Goal: Task Accomplishment & Management: Manage account settings

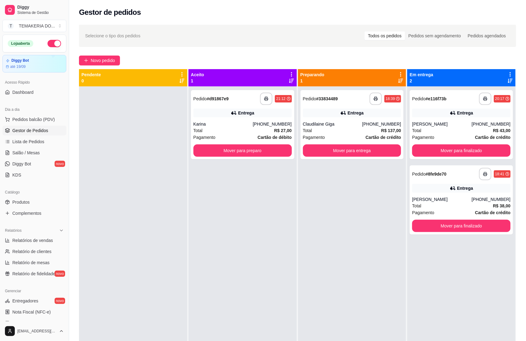
click at [48, 46] on button "button" at bounding box center [55, 43] width 14 height 7
click at [258, 157] on div "**********" at bounding box center [242, 124] width 103 height 69
click at [261, 145] on button "Mover para preparo" at bounding box center [242, 151] width 95 height 12
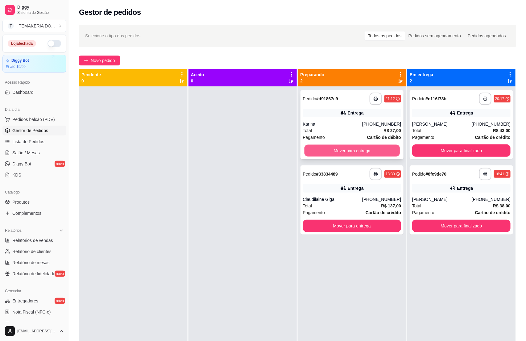
click at [342, 155] on button "Mover para entrega" at bounding box center [351, 151] width 95 height 12
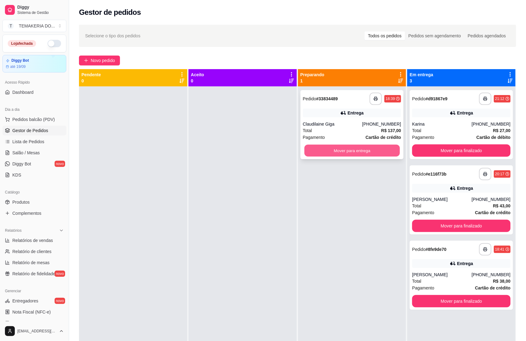
click at [355, 153] on button "Mover para entrega" at bounding box center [351, 151] width 95 height 12
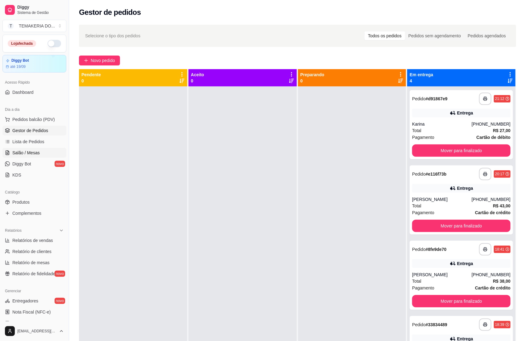
click at [29, 153] on span "Salão / Mesas" at bounding box center [25, 153] width 27 height 6
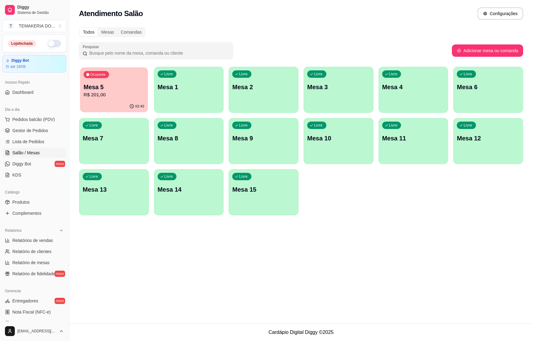
click at [125, 101] on div "02:42" at bounding box center [114, 107] width 68 height 12
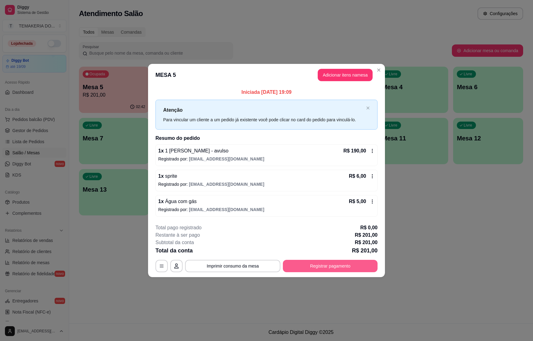
click at [327, 261] on button "Registrar pagamento" at bounding box center [330, 266] width 95 height 12
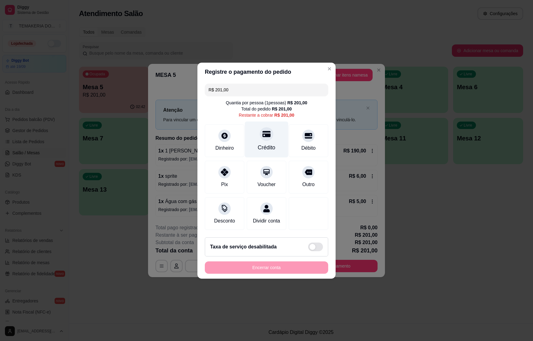
click at [268, 143] on div "Crédito" at bounding box center [267, 147] width 18 height 8
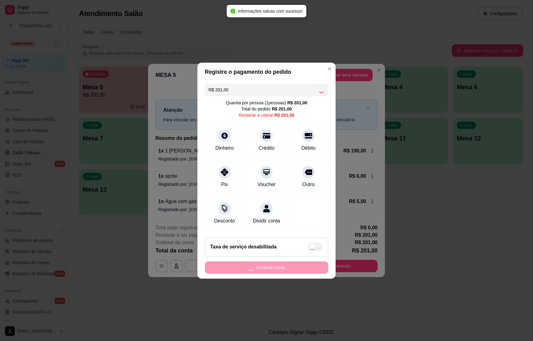
type input "R$ 0,00"
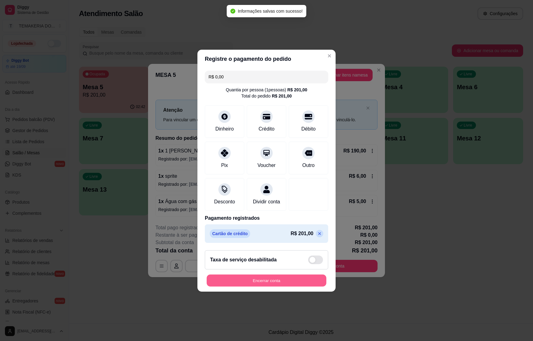
click at [255, 282] on button "Encerrar conta" at bounding box center [267, 280] width 120 height 12
click at [255, 282] on div "Encerrar conta" at bounding box center [266, 280] width 123 height 12
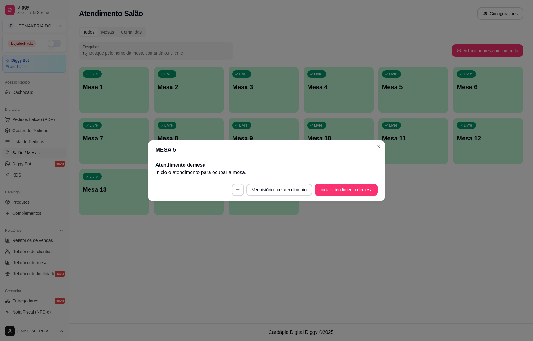
click at [102, 240] on div "Atendimento Salão Configurações Todos Mesas Comandas Pesquisar Adicionar mesa o…" at bounding box center [301, 161] width 464 height 323
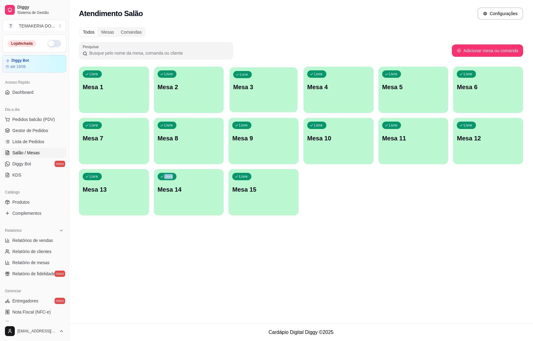
click at [261, 99] on div "Livre Mesa 3" at bounding box center [264, 86] width 68 height 38
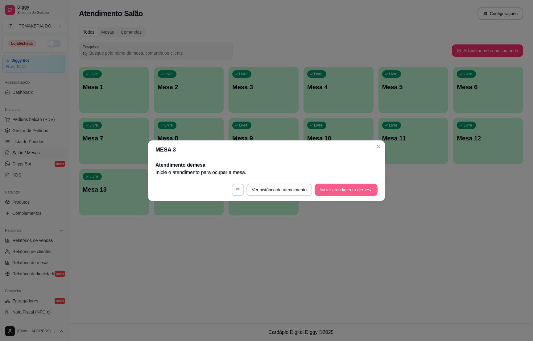
click at [331, 193] on button "Iniciar atendimento de mesa" at bounding box center [346, 190] width 63 height 12
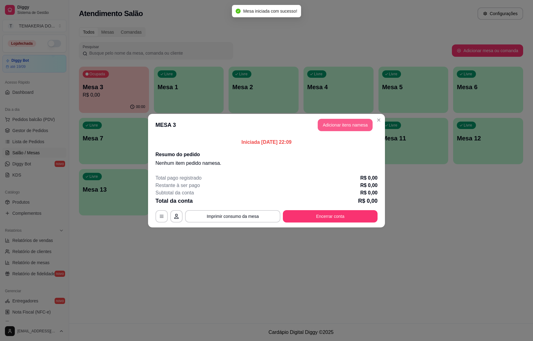
click at [332, 121] on button "Adicionar itens na mesa" at bounding box center [345, 125] width 55 height 12
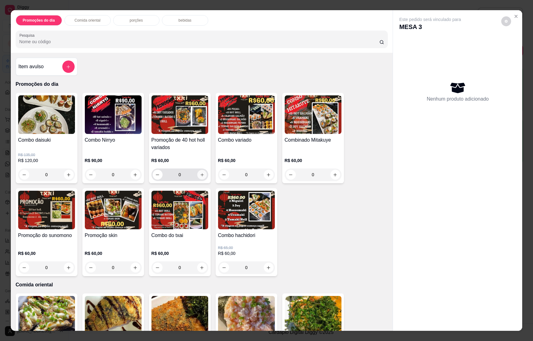
click at [200, 174] on icon "increase-product-quantity" at bounding box center [202, 174] width 5 height 5
type input "1"
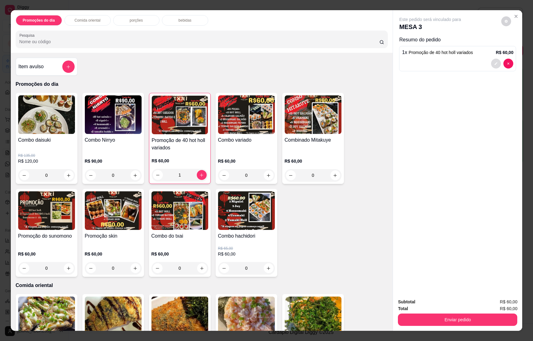
click at [491, 60] on button "decrease-product-quantity" at bounding box center [496, 64] width 10 height 10
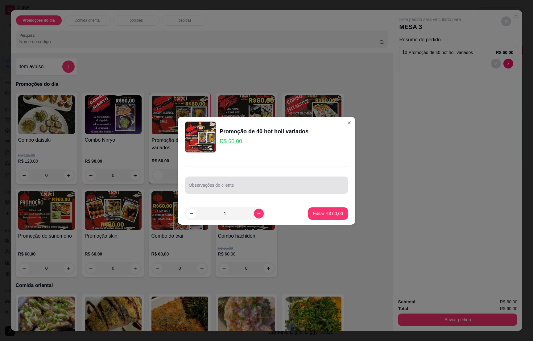
click at [220, 188] on input "Observações do cliente" at bounding box center [267, 188] width 156 height 6
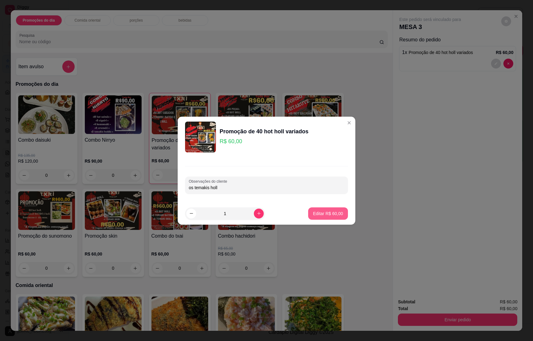
type input "os temakis holl"
click at [326, 215] on p "Editar R$ 60,00" at bounding box center [328, 213] width 30 height 6
type input "0"
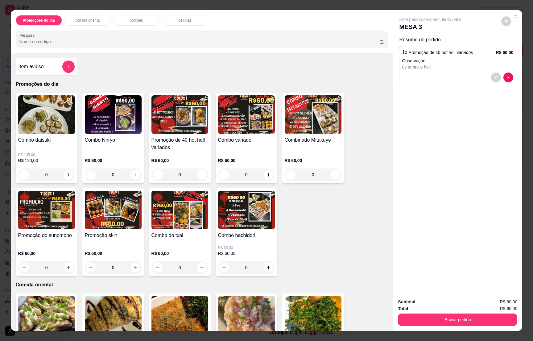
click at [179, 21] on p "bebidas" at bounding box center [185, 20] width 13 height 5
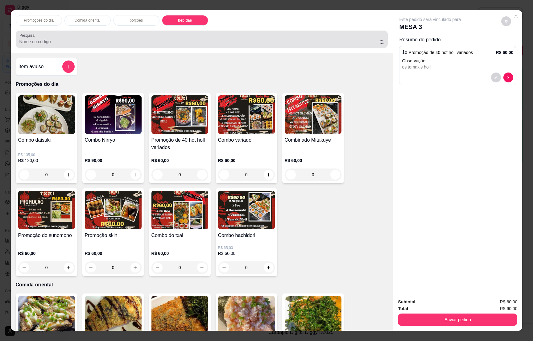
scroll to position [10, 0]
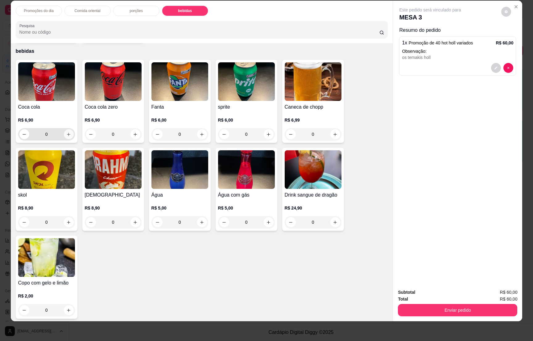
click at [69, 131] on button "increase-product-quantity" at bounding box center [69, 134] width 10 height 10
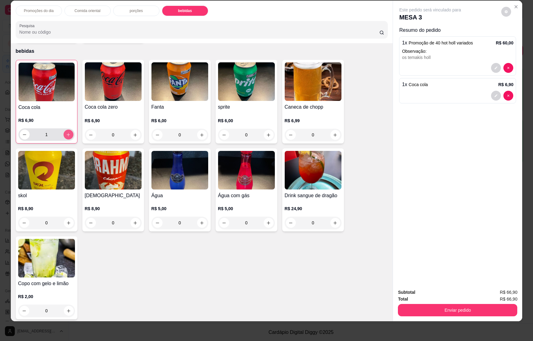
click at [66, 132] on icon "increase-product-quantity" at bounding box center [68, 134] width 5 height 5
type input "2"
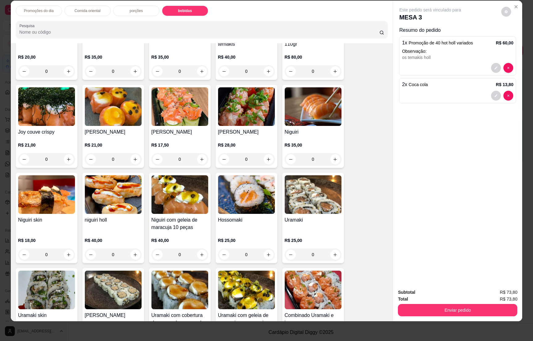
scroll to position [0, 0]
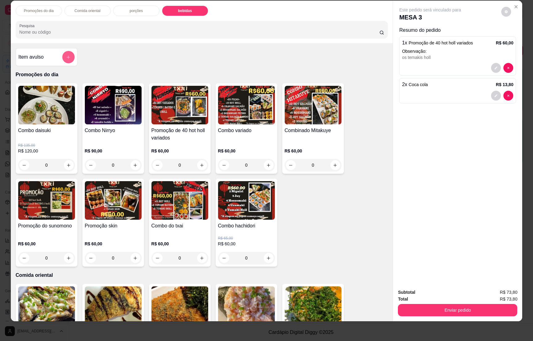
click at [67, 56] on icon "add-separate-item" at bounding box center [68, 57] width 5 height 5
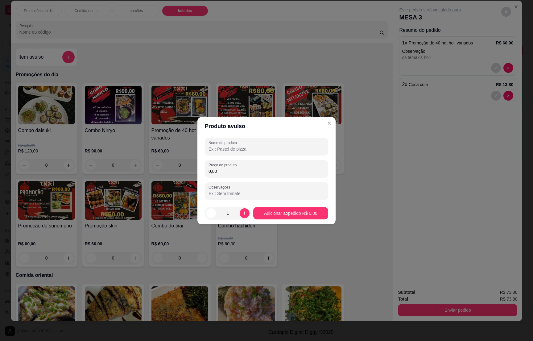
click at [219, 149] on input "Nome do produto" at bounding box center [267, 149] width 116 height 6
click at [231, 169] on input "0,00" at bounding box center [267, 171] width 116 height 6
click at [239, 146] on input "1 temaki holl" at bounding box center [267, 149] width 116 height 6
type input "1 temaki holl 110gr"
click at [218, 169] on input "0,00" at bounding box center [267, 171] width 116 height 6
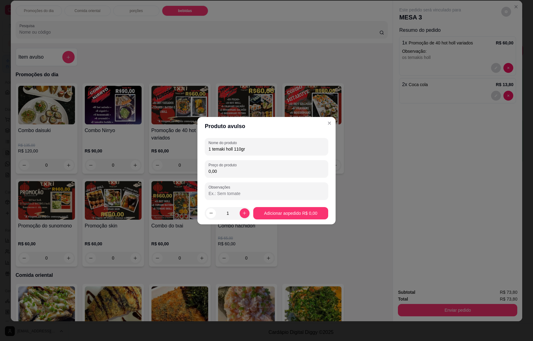
click at [218, 169] on input "0,00" at bounding box center [267, 171] width 116 height 6
type input "14,00"
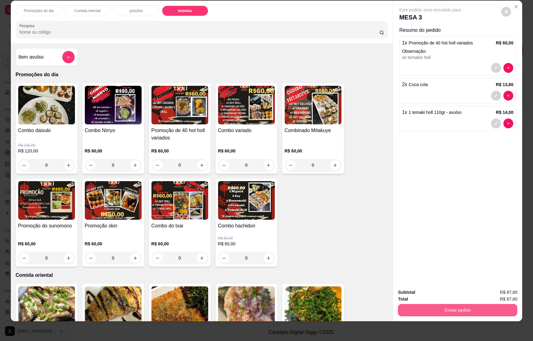
click at [460, 309] on button "Enviar pedido" at bounding box center [457, 310] width 119 height 12
click at [504, 93] on button "decrease-product-quantity" at bounding box center [509, 96] width 10 height 10
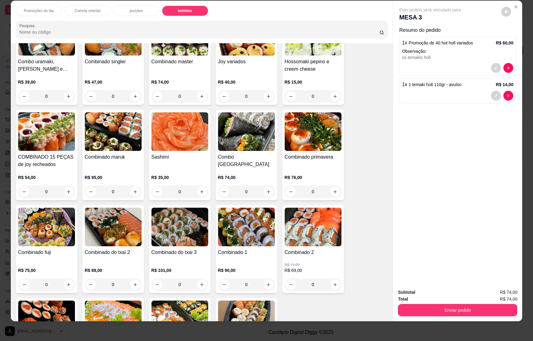
scroll to position [1735, 0]
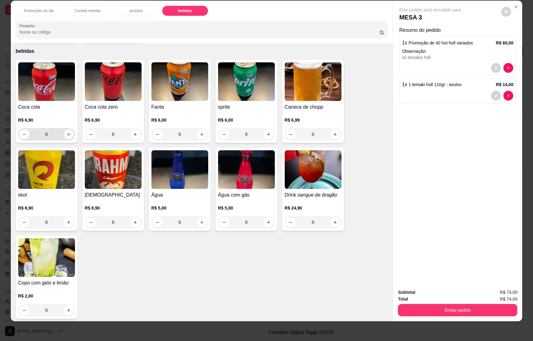
click at [67, 132] on icon "increase-product-quantity" at bounding box center [68, 134] width 5 height 5
type input "1"
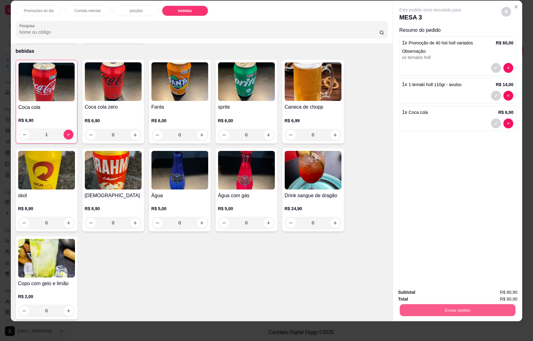
click at [459, 310] on button "Enviar pedido" at bounding box center [458, 310] width 116 height 12
click at [442, 293] on button "Não registrar e enviar pedido" at bounding box center [436, 295] width 64 height 12
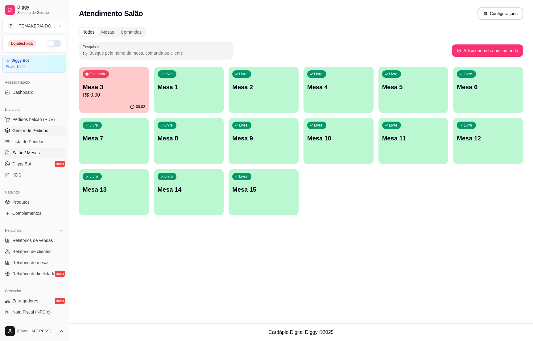
click at [25, 129] on span "Gestor de Pedidos" at bounding box center [30, 130] width 36 height 6
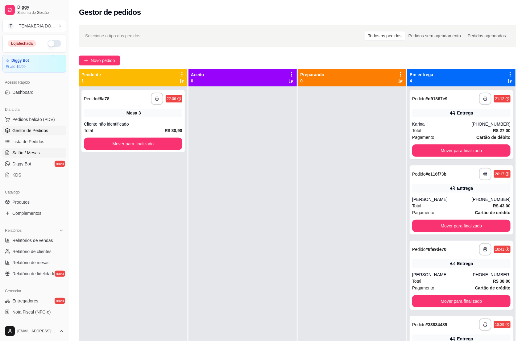
click at [35, 154] on span "Salão / Mesas" at bounding box center [25, 153] width 27 height 6
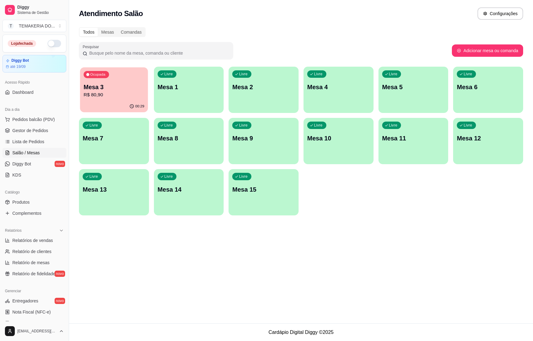
click at [118, 100] on div "Ocupada Mesa 3 R$ 80,90" at bounding box center [114, 83] width 68 height 33
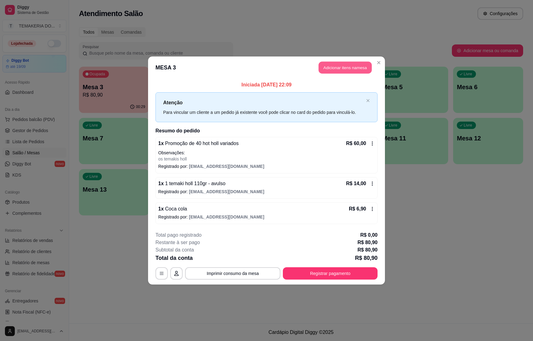
click at [341, 69] on button "Adicionar itens na mesa" at bounding box center [345, 68] width 53 height 12
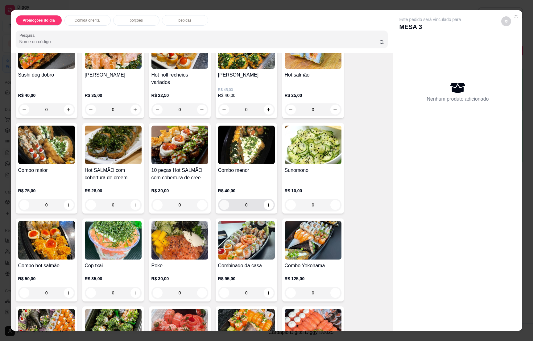
scroll to position [972, 0]
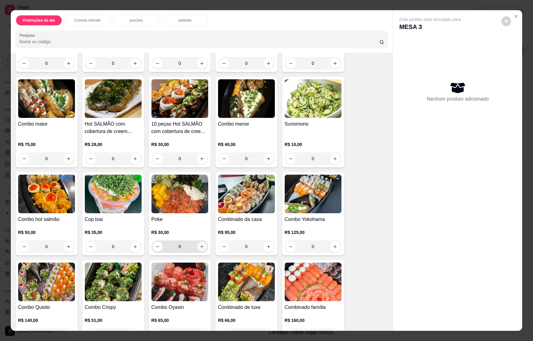
click at [200, 244] on icon "increase-product-quantity" at bounding box center [202, 246] width 5 height 5
type input "1"
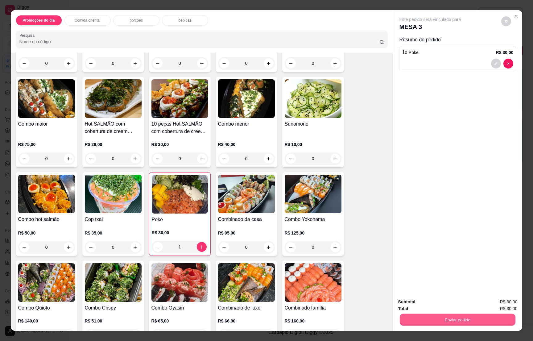
click at [437, 313] on div "Enviar pedido" at bounding box center [457, 319] width 119 height 14
click at [438, 321] on button "Enviar pedido" at bounding box center [457, 320] width 119 height 12
click at [432, 304] on button "Não registrar e enviar pedido" at bounding box center [436, 304] width 62 height 11
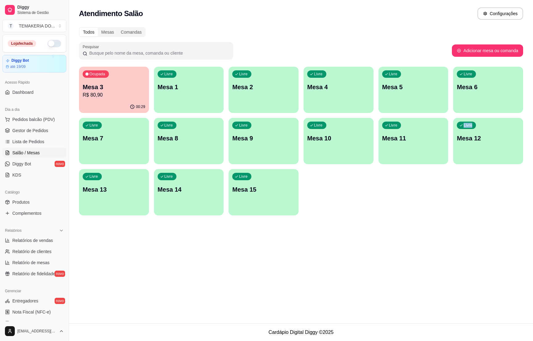
click at [432, 304] on div "Atendimento Salão Configurações Todos Mesas Comandas Pesquisar Adicionar mesa o…" at bounding box center [301, 161] width 464 height 323
click at [119, 97] on p "R$ 80,90" at bounding box center [114, 94] width 61 height 7
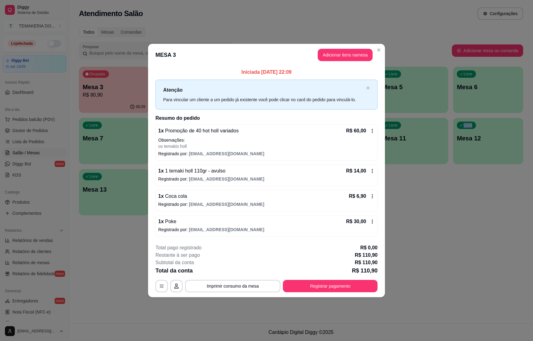
click at [371, 221] on icon at bounding box center [372, 221] width 5 height 5
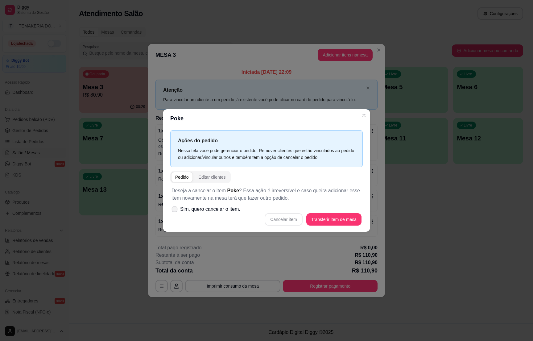
click at [177, 210] on icon at bounding box center [174, 208] width 5 height 3
click at [175, 210] on input "Sim, quero cancelar o item." at bounding box center [173, 212] width 4 height 4
checkbox input "true"
click at [294, 220] on button "Cancelar item" at bounding box center [283, 219] width 37 height 12
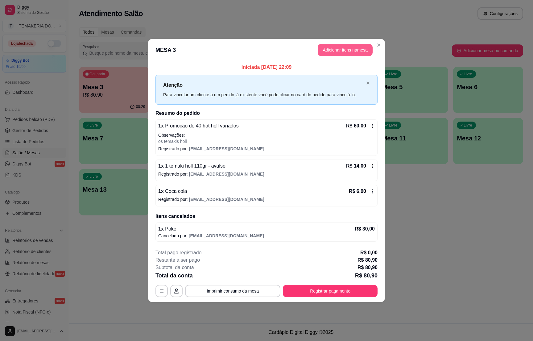
click at [334, 51] on button "Adicionar itens na mesa" at bounding box center [345, 50] width 55 height 12
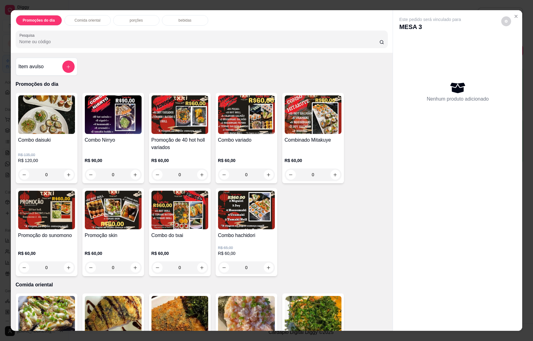
scroll to position [278, 0]
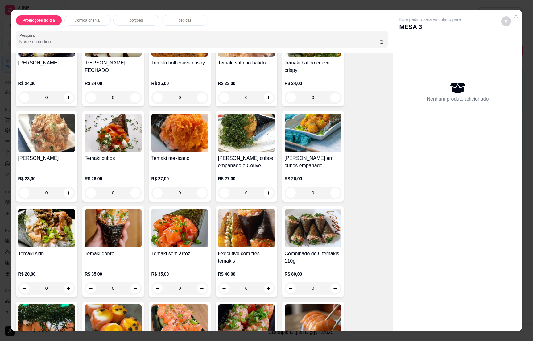
click at [174, 19] on div "bebidas" at bounding box center [185, 20] width 46 height 10
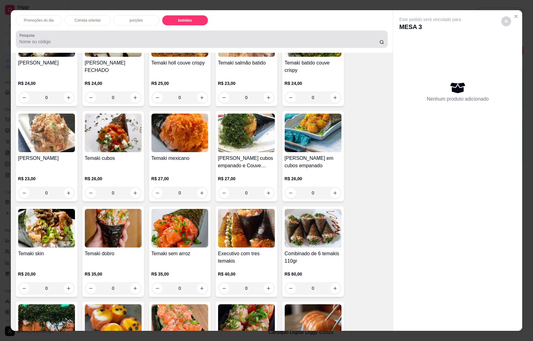
scroll to position [10, 0]
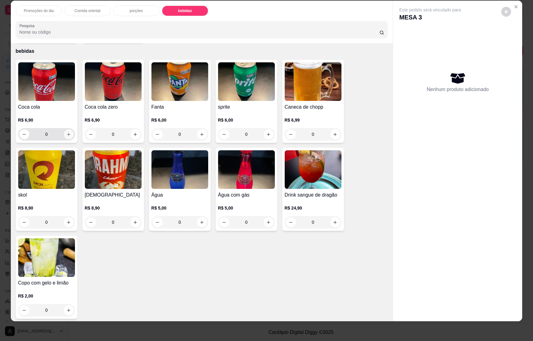
click at [66, 132] on icon "increase-product-quantity" at bounding box center [68, 134] width 5 height 5
type input "1"
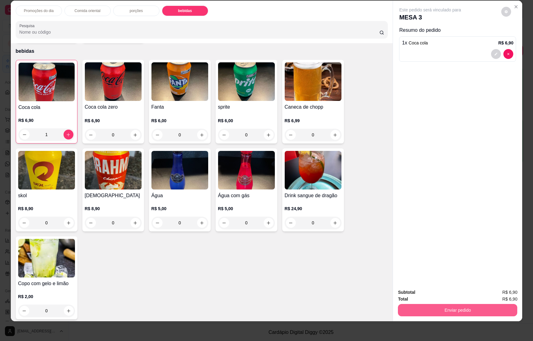
click at [446, 309] on button "Enviar pedido" at bounding box center [457, 310] width 119 height 12
click at [436, 292] on button "Não registrar e enviar pedido" at bounding box center [436, 295] width 64 height 12
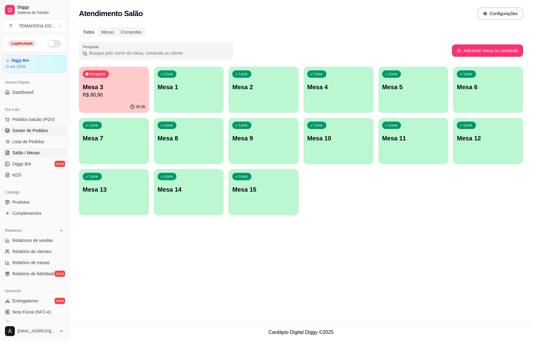
click at [24, 132] on span "Gestor de Pedidos" at bounding box center [30, 130] width 36 height 6
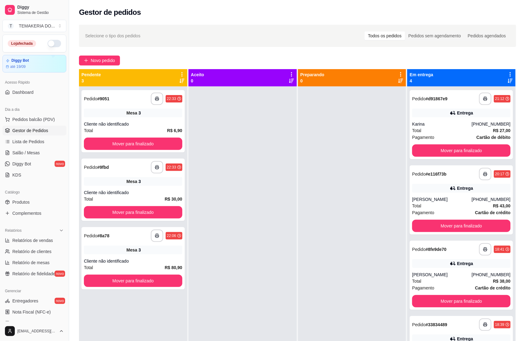
click at [26, 131] on span "Gestor de Pedidos" at bounding box center [30, 130] width 36 height 6
click at [22, 151] on span "Salão / Mesas" at bounding box center [25, 153] width 27 height 6
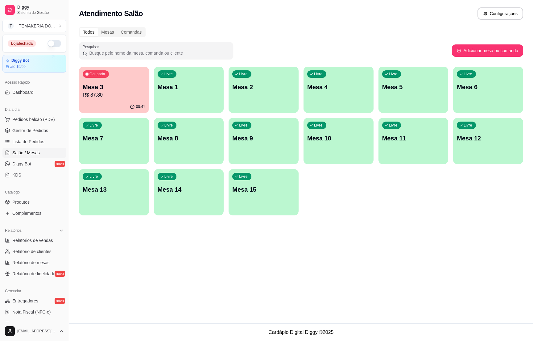
click at [128, 95] on p "R$ 87,80" at bounding box center [114, 94] width 63 height 7
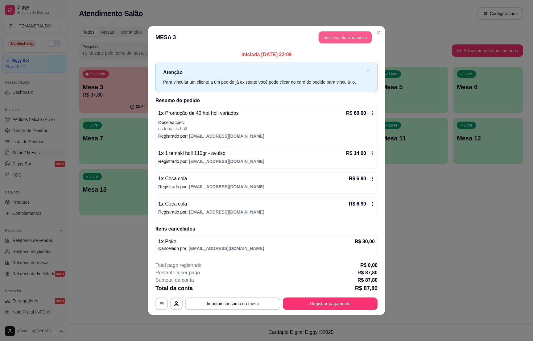
click at [334, 38] on button "Adicionar itens na mesa" at bounding box center [345, 37] width 53 height 12
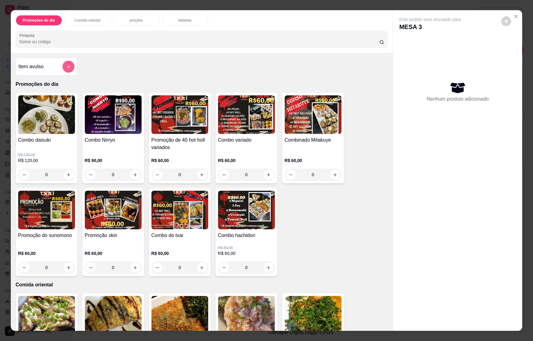
click at [66, 68] on icon "add-separate-item" at bounding box center [68, 66] width 5 height 5
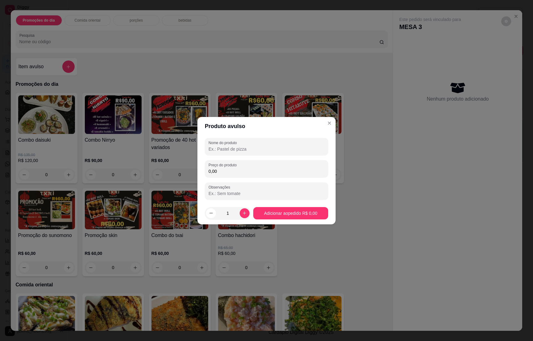
click at [225, 150] on input "Nome do produto" at bounding box center [267, 149] width 116 height 6
type input "1 temaki holl 110gr"
click at [224, 173] on input "0,00" at bounding box center [267, 171] width 116 height 6
type input "14,00"
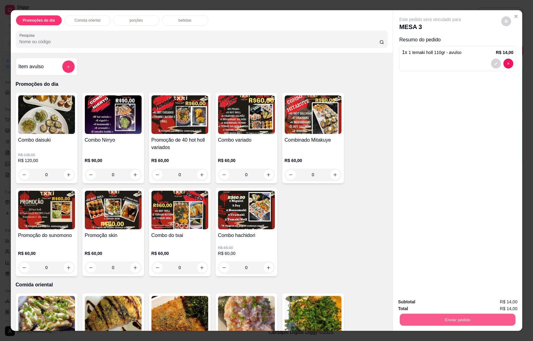
click at [468, 317] on button "Enviar pedido" at bounding box center [458, 320] width 116 height 12
click at [443, 303] on button "Não registrar e enviar pedido" at bounding box center [436, 304] width 62 height 11
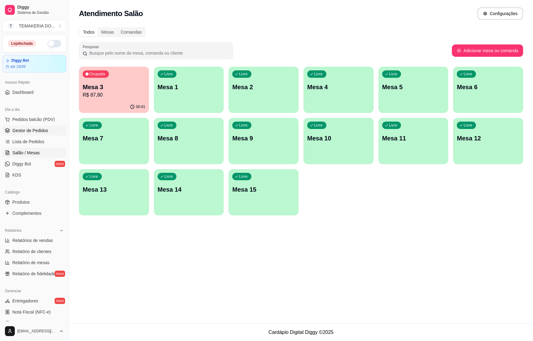
click at [30, 131] on span "Gestor de Pedidos" at bounding box center [30, 130] width 36 height 6
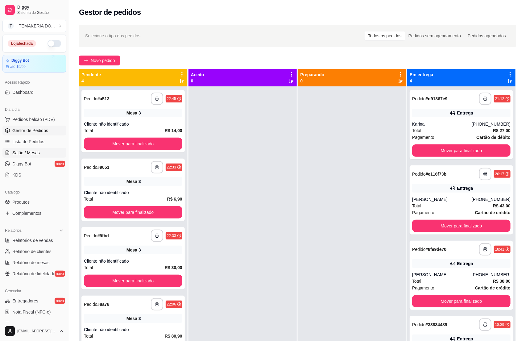
click at [27, 152] on span "Salão / Mesas" at bounding box center [25, 153] width 27 height 6
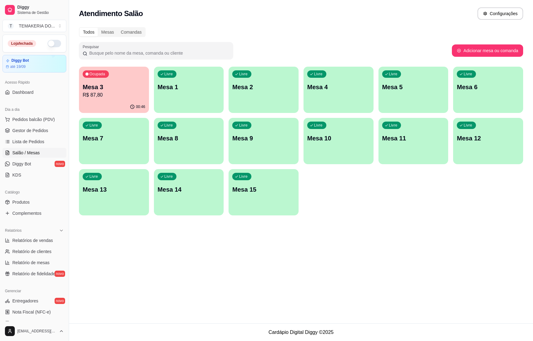
click at [106, 101] on div "00:46" at bounding box center [114, 107] width 70 height 12
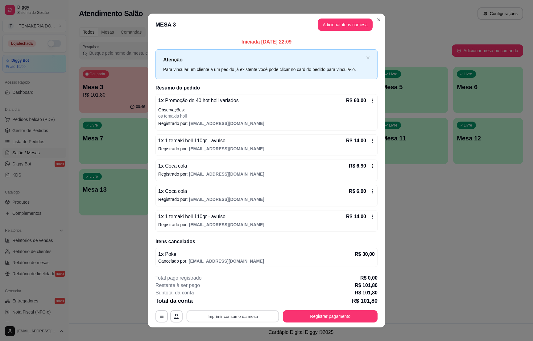
click at [241, 314] on button "Imprimir consumo da mesa" at bounding box center [233, 316] width 93 height 12
click at [223, 322] on button "Imprimir consumo da mesa" at bounding box center [232, 316] width 95 height 12
click at [335, 303] on div "Total da conta R$ 101,80" at bounding box center [267, 301] width 222 height 9
click at [335, 304] on div "Total da conta R$ 101,80" at bounding box center [267, 301] width 222 height 9
click at [332, 313] on button "Registrar pagamento" at bounding box center [330, 316] width 95 height 12
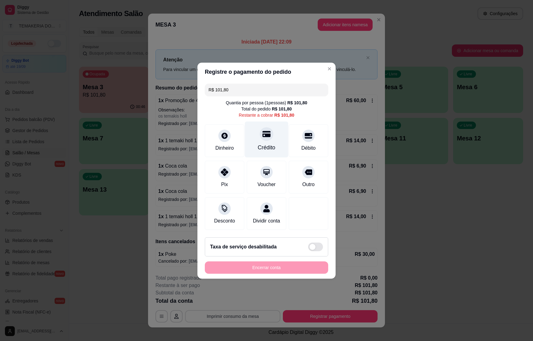
click at [267, 131] on icon at bounding box center [267, 134] width 8 height 6
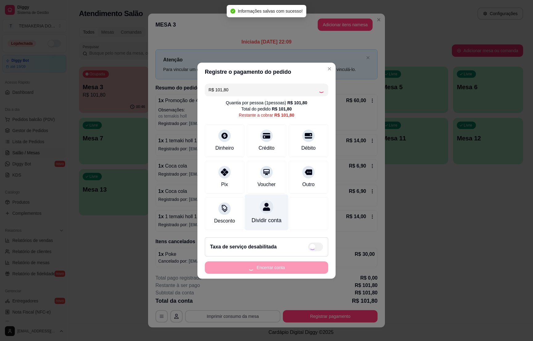
type input "R$ 0,00"
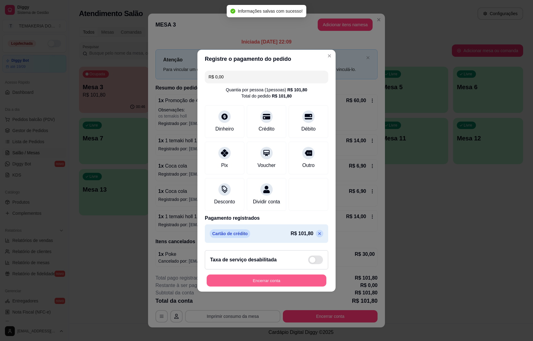
click at [260, 285] on button "Encerrar conta" at bounding box center [267, 280] width 120 height 12
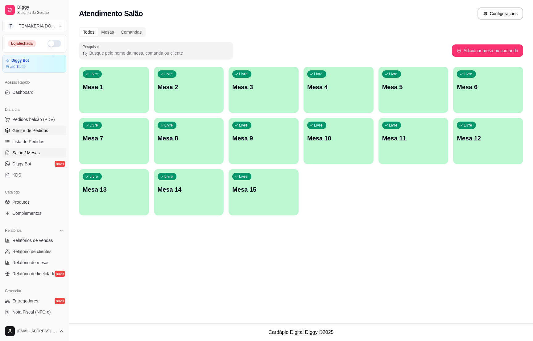
click at [35, 131] on span "Gestor de Pedidos" at bounding box center [30, 130] width 36 height 6
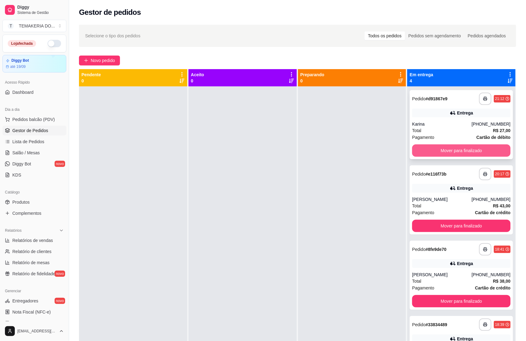
click at [427, 152] on button "Mover para finalizado" at bounding box center [461, 150] width 98 height 12
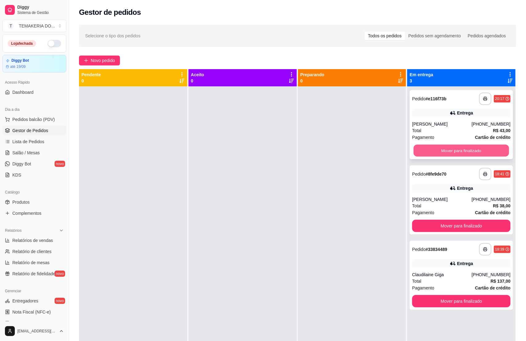
click at [447, 150] on button "Mover para finalizado" at bounding box center [461, 151] width 95 height 12
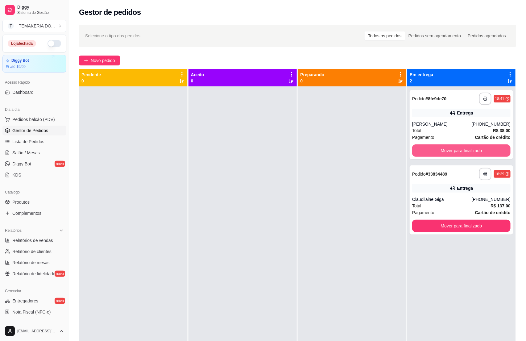
click at [453, 149] on button "Mover para finalizado" at bounding box center [461, 150] width 98 height 12
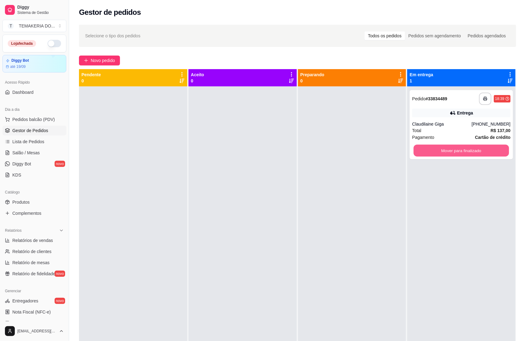
click at [453, 149] on button "Mover para finalizado" at bounding box center [461, 151] width 95 height 12
